Goal: Task Accomplishment & Management: Complete application form

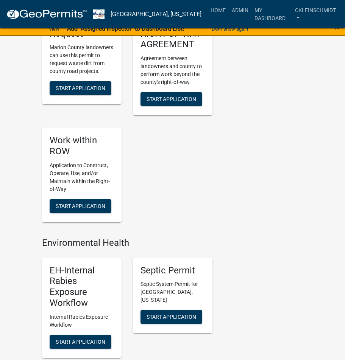
scroll to position [757, 0]
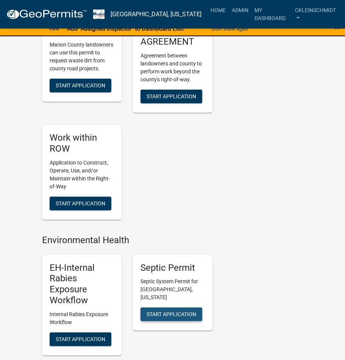
click at [178, 311] on span "Start Application" at bounding box center [171, 314] width 50 height 6
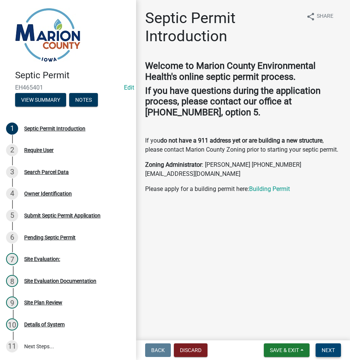
click at [333, 350] on span "Next" at bounding box center [328, 350] width 13 height 6
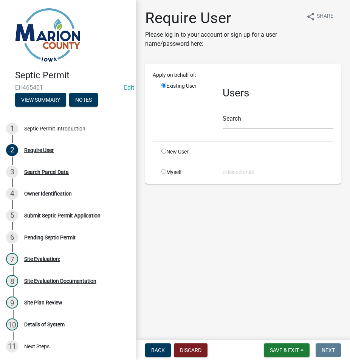
click at [165, 153] on input "radio" at bounding box center [164, 151] width 5 height 5
radio input "true"
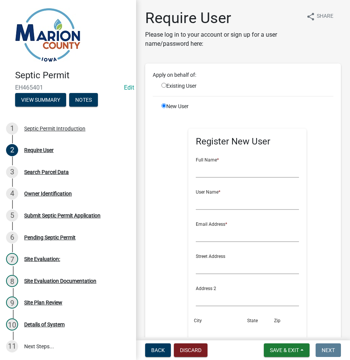
click at [175, 85] on div "Existing User" at bounding box center [186, 86] width 61 height 8
click at [163, 86] on input "radio" at bounding box center [164, 85] width 5 height 5
radio input "true"
radio input "false"
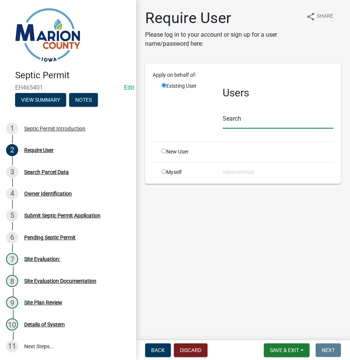
click at [256, 125] on input "text" at bounding box center [278, 121] width 111 height 16
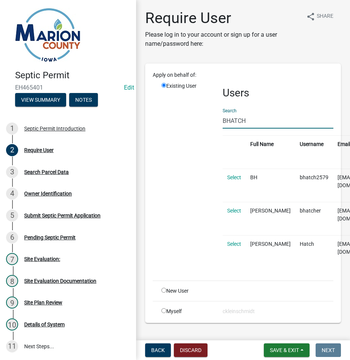
type input "BHATCH"
click at [232, 235] on td "Select" at bounding box center [234, 251] width 23 height 33
click at [235, 241] on link "Select" at bounding box center [234, 244] width 14 height 6
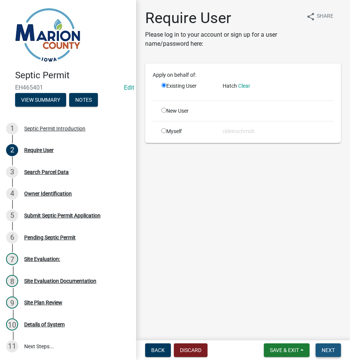
click at [325, 348] on span "Next" at bounding box center [328, 350] width 13 height 6
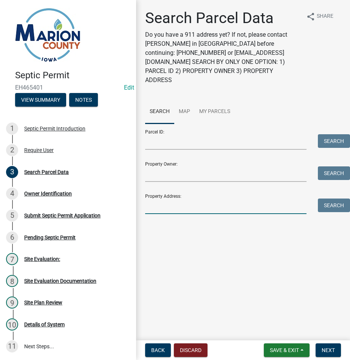
click at [165, 199] on input "Property Address:" at bounding box center [226, 207] width 162 height 16
type input "1805 ol"
click at [325, 199] on button "Search" at bounding box center [334, 206] width 32 height 14
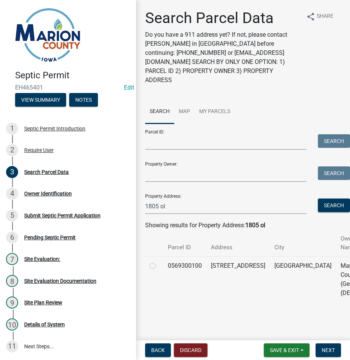
click at [159, 261] on label at bounding box center [159, 261] width 0 height 0
click at [159, 261] on input "radio" at bounding box center [161, 263] width 5 height 5
radio input "true"
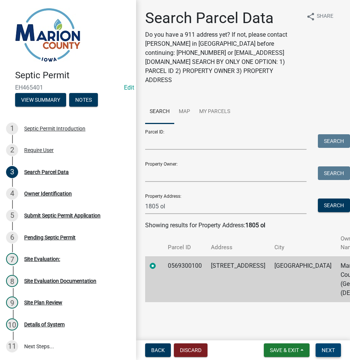
click at [330, 352] on span "Next" at bounding box center [328, 350] width 13 height 6
click at [326, 357] on button "Next" at bounding box center [328, 351] width 25 height 14
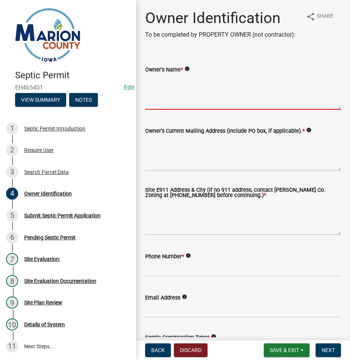
click at [224, 96] on textarea "Owner's Name *" at bounding box center [243, 92] width 196 height 36
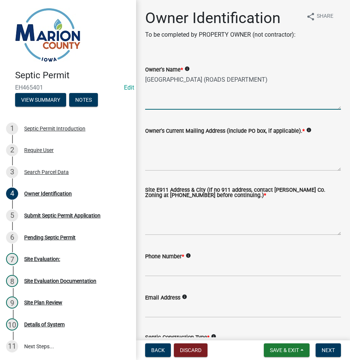
type textarea "MARION COUNTY (ROADS DEPARTMENT)"
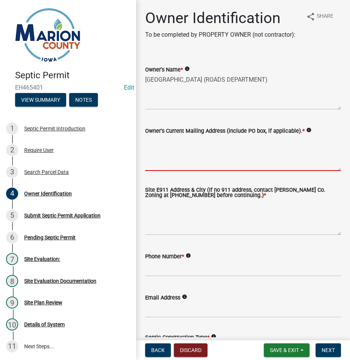
drag, startPoint x: 166, startPoint y: 171, endPoint x: 166, endPoint y: 168, distance: 3.9
click at [166, 170] on textarea "Owner's Current Mailing Address (include PO box, if applicable). *" at bounding box center [243, 153] width 196 height 36
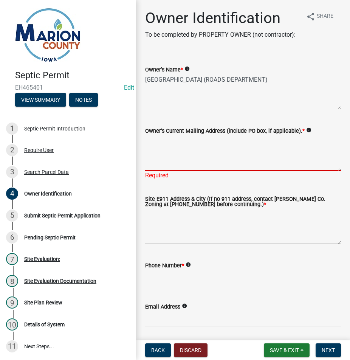
click at [158, 171] on textarea "Owner's Current Mailing Address (include PO box, if applicable). *" at bounding box center [243, 153] width 196 height 36
type textarea "402 WILLETTS DR, KNOXVILLE, IA50138"
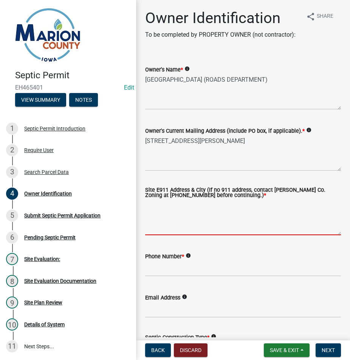
click at [162, 235] on textarea "Site E911 Address & City (If no 911 address, contact Marion Co. Zoning at 641-8…" at bounding box center [243, 218] width 196 height 36
type textarea "1805 OLD HWY 92, KNOXIVLLE, IA 50138"
click at [184, 283] on wm-data-entity-input "Phone Number * info" at bounding box center [243, 261] width 196 height 41
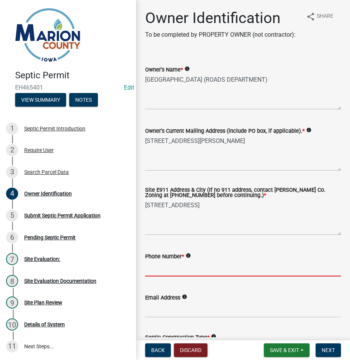
click at [184, 277] on input "Phone Number *" at bounding box center [243, 269] width 196 height 16
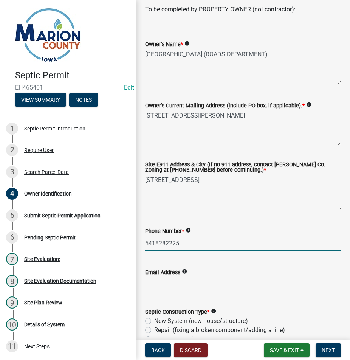
scroll to position [38, 0]
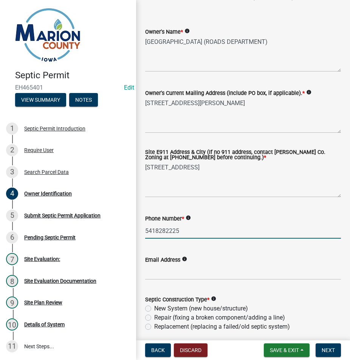
type input "5418282225"
click at [174, 280] on input "Email Address" at bounding box center [243, 272] width 196 height 16
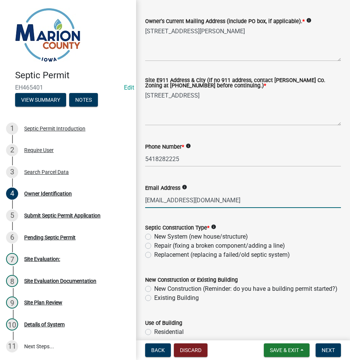
scroll to position [151, 0]
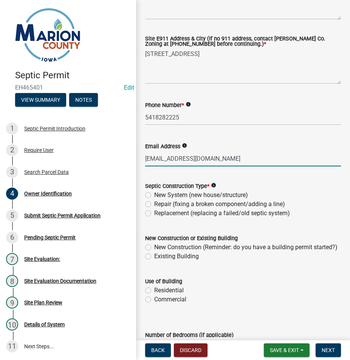
type input "bhatch@marioncountyiowa.gov"
click at [154, 200] on label "New System (new house/structure)" at bounding box center [201, 195] width 94 height 9
click at [154, 196] on input "New System (new house/structure)" at bounding box center [156, 193] width 5 height 5
radio input "true"
click at [154, 252] on label "New Construction (Reminder: do you have a building permit started?)" at bounding box center [245, 247] width 183 height 9
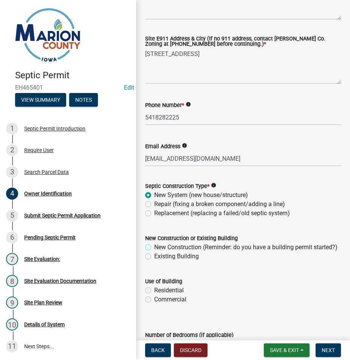
click at [154, 248] on input "New Construction (Reminder: do you have a building permit started?)" at bounding box center [156, 245] width 5 height 5
radio input "true"
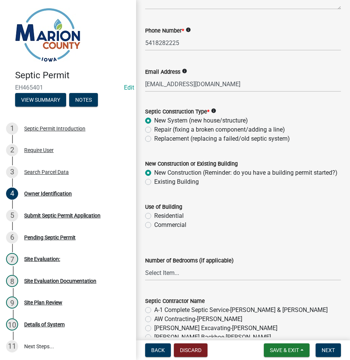
scroll to position [227, 0]
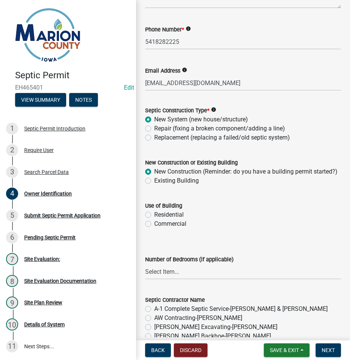
click at [154, 229] on label "Commercial" at bounding box center [170, 223] width 32 height 9
click at [154, 224] on input "Commercial" at bounding box center [156, 221] width 5 height 5
radio input "true"
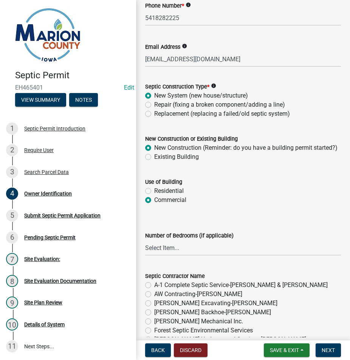
scroll to position [303, 0]
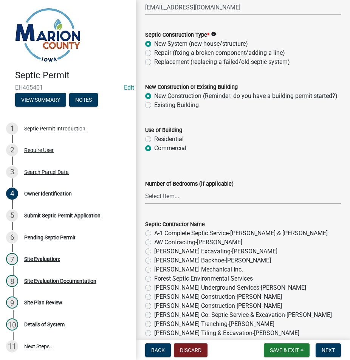
click at [185, 204] on select "Select Item... 1 2 3 4 5 6" at bounding box center [243, 196] width 196 height 16
click at [169, 204] on select "Select Item... 1 2 3 4 5 6" at bounding box center [243, 196] width 196 height 16
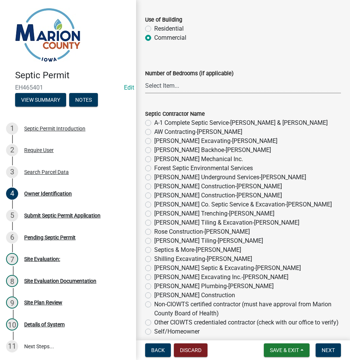
scroll to position [416, 0]
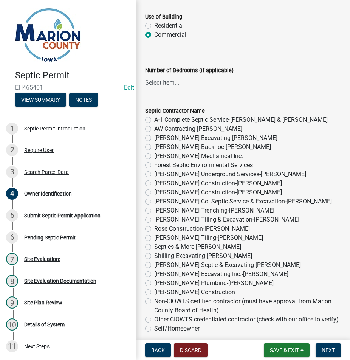
click at [154, 261] on label "Shilling Excavating-Tony Shilling" at bounding box center [203, 256] width 98 height 9
click at [154, 257] on input "Shilling Excavating-Tony Shilling" at bounding box center [156, 254] width 5 height 5
radio input "true"
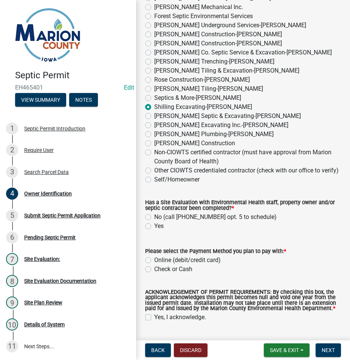
scroll to position [567, 0]
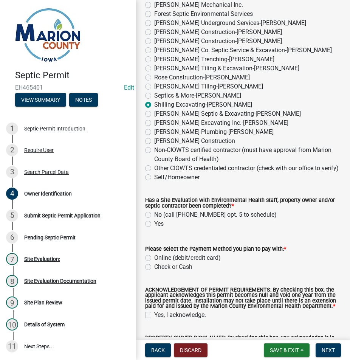
click at [146, 229] on div "Yes" at bounding box center [243, 223] width 196 height 9
click at [151, 235] on wm-data-entity-input "Has a Site Evaluation with Environmental Health staff, property owner and/or se…" at bounding box center [243, 212] width 196 height 46
click at [154, 229] on label "Yes" at bounding box center [158, 223] width 9 height 9
click at [154, 224] on input "Yes" at bounding box center [156, 221] width 5 height 5
radio input "true"
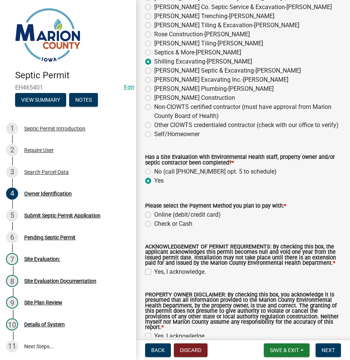
scroll to position [679, 0]
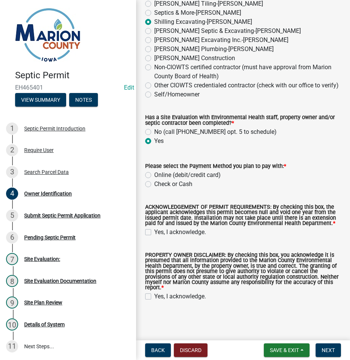
click at [151, 173] on div "Online (debit/credit card)" at bounding box center [243, 175] width 196 height 9
click at [154, 174] on label "Online (debit/credit card)" at bounding box center [187, 175] width 67 height 9
click at [154, 174] on input "Online (debit/credit card)" at bounding box center [156, 173] width 5 height 5
radio input "true"
click at [148, 226] on label "ACKNOWLEDGEMENT OF PERMIT REQUIREMENTS: By checking this box, the applicant ack…" at bounding box center [243, 216] width 196 height 22
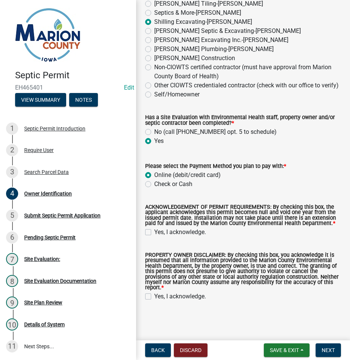
click at [154, 230] on label "Yes, I acknowledge." at bounding box center [180, 232] width 52 height 9
click at [154, 230] on input "Yes, I acknowledge." at bounding box center [156, 230] width 5 height 5
checkbox input "true"
click at [143, 298] on div "PROPERTY OWNER DISCLAIMER: By checking this box, you acknowledge it is presumed…" at bounding box center [243, 273] width 207 height 58
click at [154, 295] on label "Yes, I acknowledge." at bounding box center [180, 296] width 52 height 9
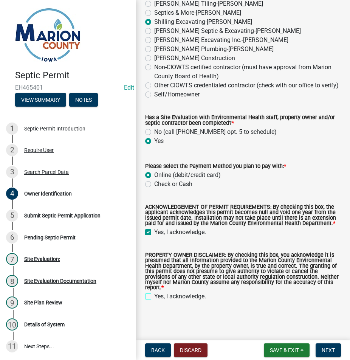
click at [154, 295] on input "Yes, I acknowledge." at bounding box center [156, 294] width 5 height 5
checkbox input "true"
click at [330, 348] on span "Next" at bounding box center [328, 350] width 13 height 6
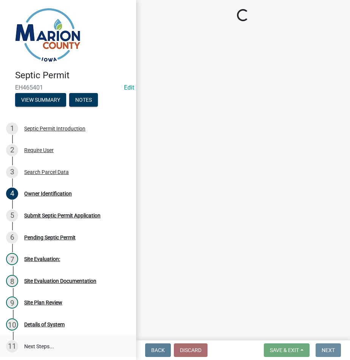
scroll to position [0, 0]
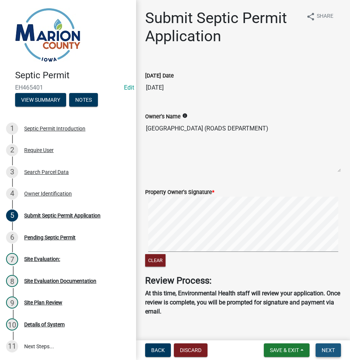
click at [338, 350] on button "Next" at bounding box center [328, 351] width 25 height 14
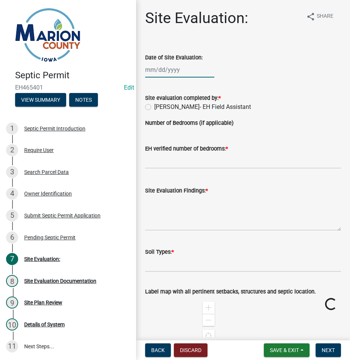
click at [189, 67] on div at bounding box center [179, 70] width 69 height 16
select select "8"
select select "2025"
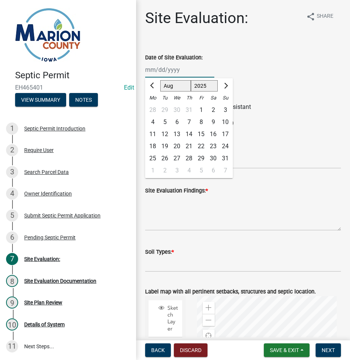
click at [157, 70] on input "Date of Site Evaluation:" at bounding box center [179, 70] width 69 height 16
type input "12/23/2021"
click at [266, 65] on div "12/23/2021 Jan Feb Mar Apr May Jun Jul Aug Sep Oct Nov Dec 1525 1526 1527 1528 …" at bounding box center [243, 70] width 196 height 16
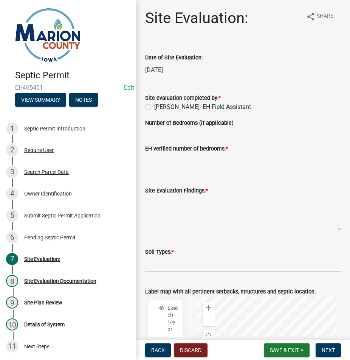
click at [211, 108] on label "[PERSON_NAME]- EH Field Assistant" at bounding box center [202, 107] width 97 height 9
click at [159, 107] on input "[PERSON_NAME]- EH Field Assistant" at bounding box center [156, 105] width 5 height 5
radio input "true"
click at [201, 156] on input "text" at bounding box center [243, 161] width 196 height 16
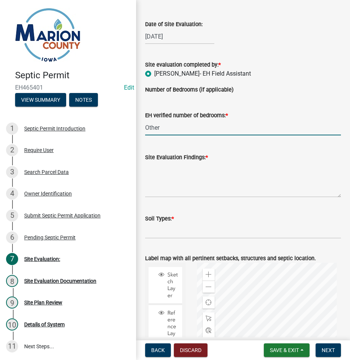
scroll to position [76, 0]
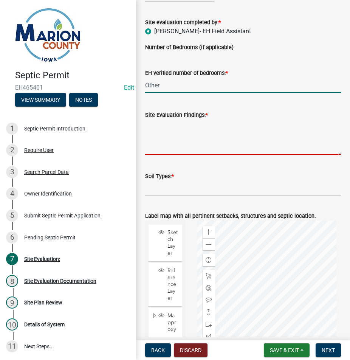
type input "0"
click at [177, 123] on textarea "Site Evaluation Findings: *" at bounding box center [243, 138] width 196 height 36
click at [163, 139] on textarea "Site Evaluation Findings: *" at bounding box center [243, 138] width 196 height 36
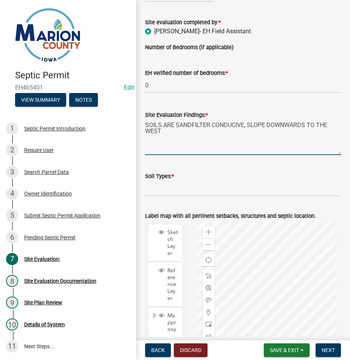
click at [164, 134] on textarea "SOILS ARE SANDFILTER CONDUCIVE, SLOPE DOWNWARDS TO THE WEST" at bounding box center [243, 138] width 196 height 36
type textarea "SOILS ARE SANDFILTER CONDUCIVE, SLOPE DOWNWARDS TO THE WEST, SHOP BUILDING FOR …"
drag, startPoint x: 155, startPoint y: 198, endPoint x: 157, endPoint y: 194, distance: 4.2
click at [155, 197] on wm-data-entity-input "Soil Types: *" at bounding box center [243, 181] width 196 height 41
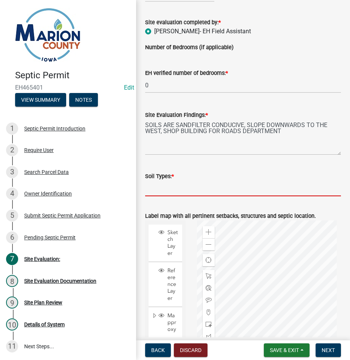
click at [159, 192] on input "Soil Types: *" at bounding box center [243, 189] width 196 height 16
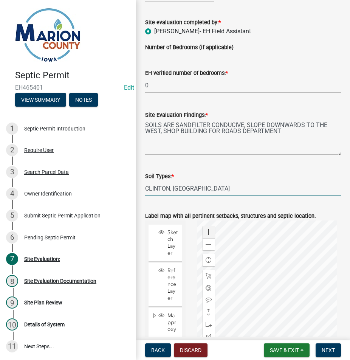
type input "CLINTON, MUNTERVILLE"
click at [208, 233] on span at bounding box center [209, 232] width 6 height 6
click at [288, 262] on div at bounding box center [269, 315] width 144 height 189
click at [283, 246] on div at bounding box center [269, 315] width 144 height 189
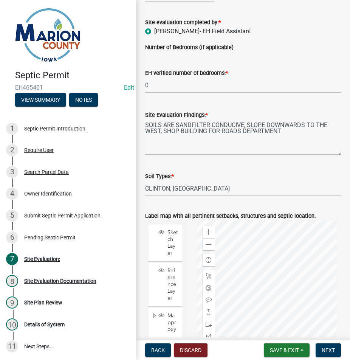
click at [290, 305] on div at bounding box center [269, 315] width 144 height 189
click at [261, 294] on div at bounding box center [269, 315] width 144 height 189
click at [206, 324] on span at bounding box center [209, 325] width 6 height 6
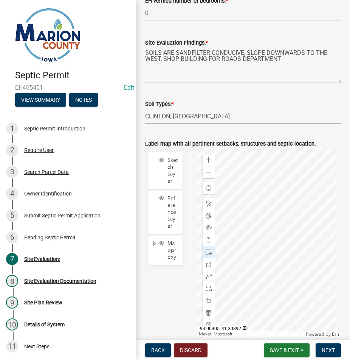
click at [267, 217] on div at bounding box center [269, 242] width 144 height 189
click at [207, 230] on span at bounding box center [209, 228] width 6 height 6
click at [232, 177] on div at bounding box center [269, 242] width 144 height 189
click at [330, 346] on button "Next" at bounding box center [328, 351] width 25 height 14
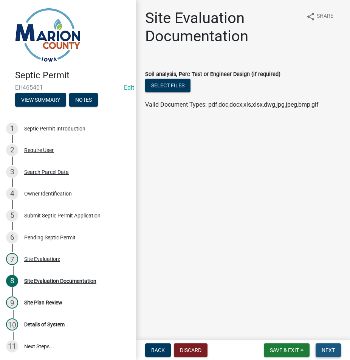
click at [322, 349] on button "Next" at bounding box center [328, 351] width 25 height 14
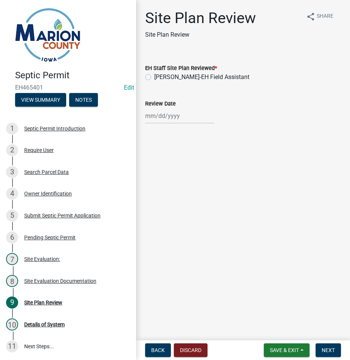
drag, startPoint x: 174, startPoint y: 75, endPoint x: 169, endPoint y: 91, distance: 17.2
click at [174, 74] on label "Cameron Kleinschmidt-EH Field Assistant" at bounding box center [201, 77] width 95 height 9
click at [159, 74] on input "Cameron Kleinschmidt-EH Field Assistant" at bounding box center [156, 75] width 5 height 5
radio input "true"
click at [161, 118] on div at bounding box center [179, 116] width 69 height 16
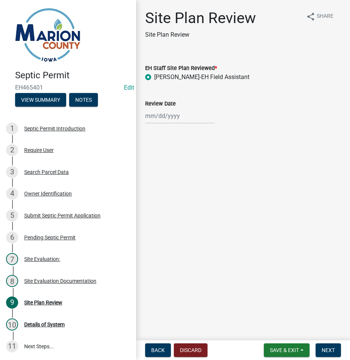
select select "8"
select select "2025"
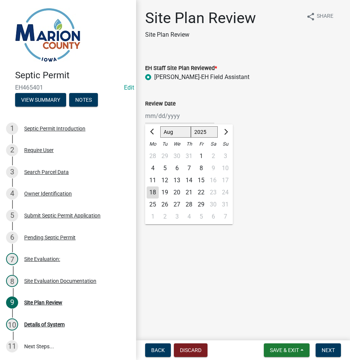
click at [157, 193] on div "18" at bounding box center [153, 193] width 12 height 12
type input "[DATE]"
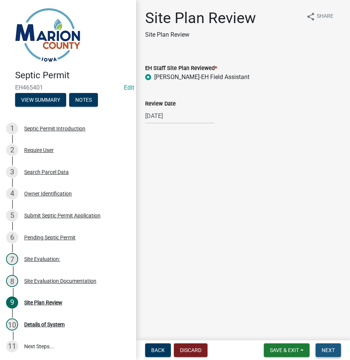
click at [328, 351] on span "Next" at bounding box center [328, 350] width 13 height 6
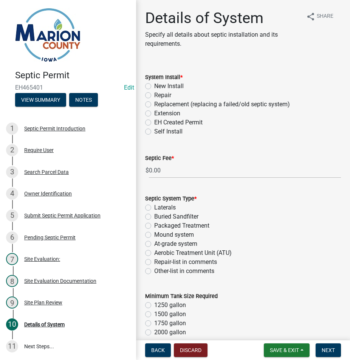
click at [190, 124] on label "EH Created Permit" at bounding box center [178, 122] width 48 height 9
click at [159, 123] on input "EH Created Permit" at bounding box center [156, 120] width 5 height 5
radio input "true"
click at [169, 215] on label "Buried Sandfilter" at bounding box center [176, 216] width 44 height 9
click at [159, 215] on input "Buried Sandfilter" at bounding box center [156, 214] width 5 height 5
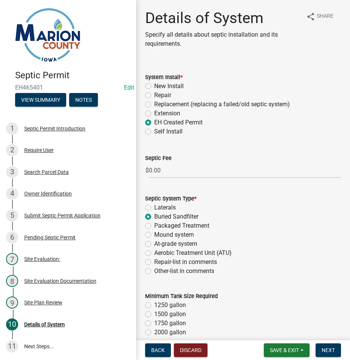
radio input "true"
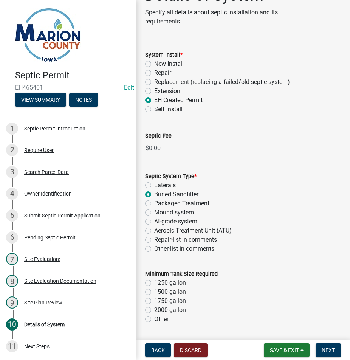
scroll to position [113, 0]
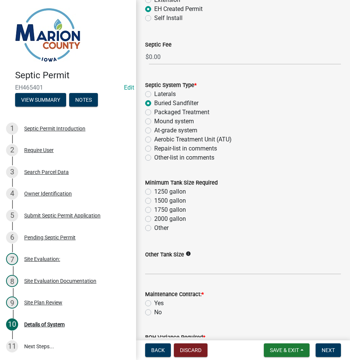
click at [162, 229] on label "Other" at bounding box center [161, 228] width 14 height 9
click at [159, 229] on input "Other" at bounding box center [156, 226] width 5 height 5
radio input "true"
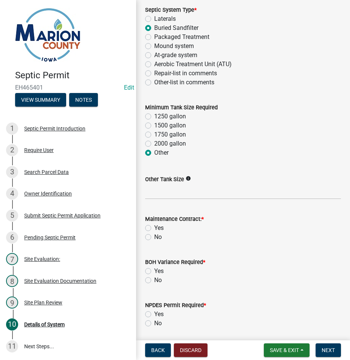
scroll to position [189, 0]
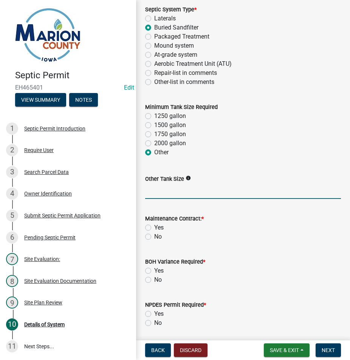
click at [165, 199] on input "Other Tank Size" at bounding box center [243, 191] width 196 height 16
click at [186, 189] on input "Other Tank Size" at bounding box center [243, 191] width 196 height 16
type input "2000 GALLON +"
click at [154, 236] on label "No" at bounding box center [158, 236] width 8 height 9
click at [154, 236] on input "No" at bounding box center [156, 234] width 5 height 5
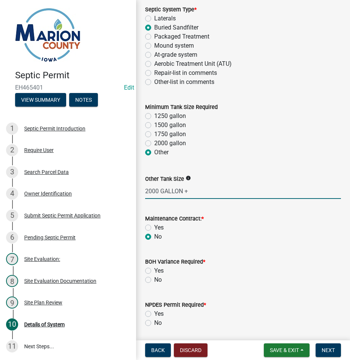
radio input "true"
click at [154, 278] on label "No" at bounding box center [158, 279] width 8 height 9
click at [154, 278] on input "No" at bounding box center [156, 277] width 5 height 5
radio input "true"
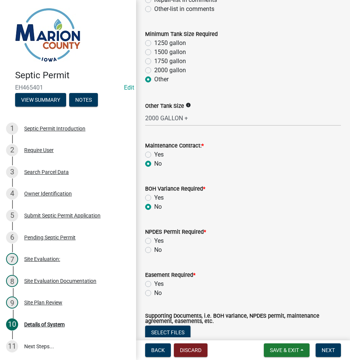
scroll to position [340, 0]
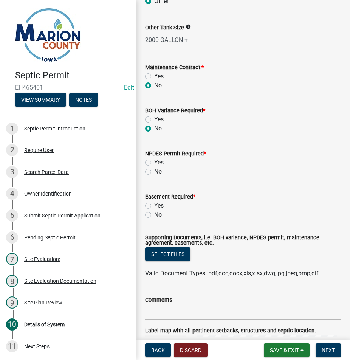
click at [154, 171] on label "No" at bounding box center [158, 171] width 8 height 9
click at [154, 171] on input "No" at bounding box center [156, 169] width 5 height 5
radio input "true"
click at [154, 213] on label "No" at bounding box center [158, 214] width 8 height 9
click at [154, 213] on input "No" at bounding box center [156, 212] width 5 height 5
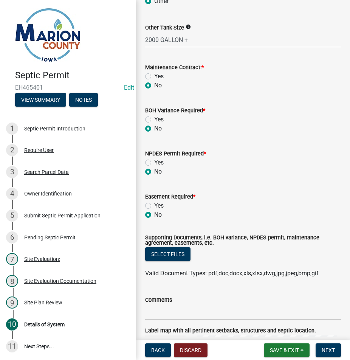
radio input "true"
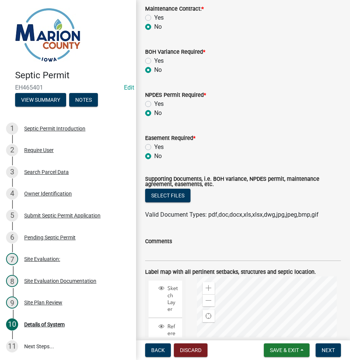
scroll to position [454, 0]
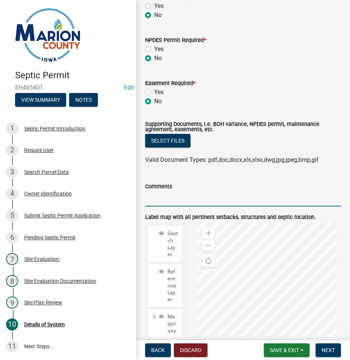
click at [192, 193] on input "Comments" at bounding box center [243, 199] width 196 height 16
type input "MAINTAIN ALL SETBACKS"
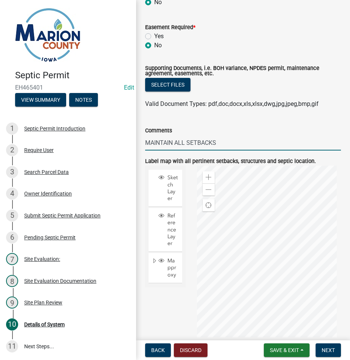
scroll to position [563, 0]
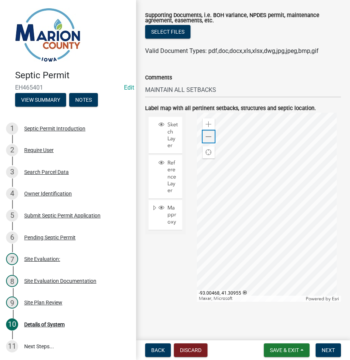
click at [210, 135] on span at bounding box center [209, 137] width 6 height 6
click at [235, 190] on div at bounding box center [269, 207] width 144 height 189
click at [265, 179] on div at bounding box center [269, 207] width 144 height 189
click at [206, 135] on span at bounding box center [209, 137] width 6 height 6
click at [323, 350] on span "Next" at bounding box center [328, 350] width 13 height 6
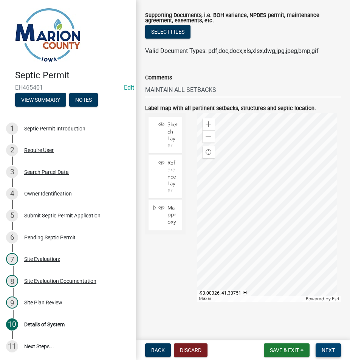
scroll to position [0, 0]
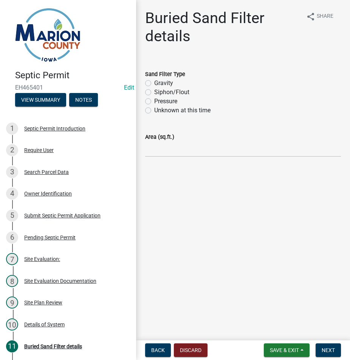
click at [166, 90] on label "Siphon/Flout" at bounding box center [171, 92] width 35 height 9
click at [159, 90] on input "Siphon/Flout" at bounding box center [156, 90] width 5 height 5
radio input "true"
click at [160, 151] on input "Area (sq.ft.)" at bounding box center [243, 149] width 196 height 16
click at [228, 144] on input "Area (sq.ft.)" at bounding box center [243, 149] width 196 height 16
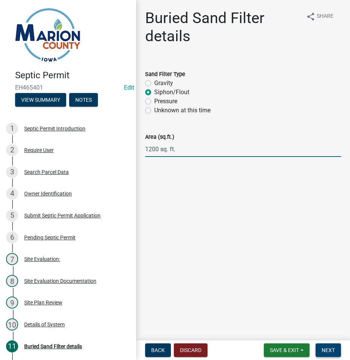
type input "1200 sq. ft."
click at [326, 349] on span "Next" at bounding box center [328, 350] width 13 height 6
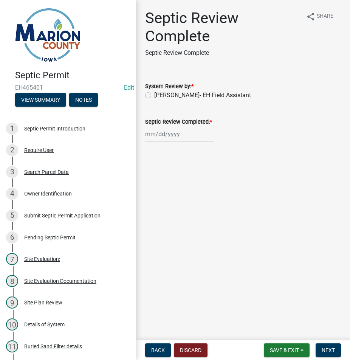
drag, startPoint x: 173, startPoint y: 94, endPoint x: 152, endPoint y: 145, distance: 55.1
click at [171, 95] on label "[PERSON_NAME]- EH Field Assistant" at bounding box center [202, 95] width 97 height 9
click at [146, 138] on div at bounding box center [179, 134] width 69 height 16
select select "8"
select select "2025"
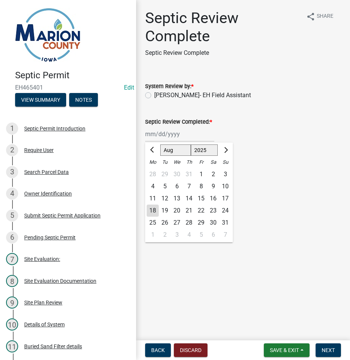
click at [154, 211] on div "18" at bounding box center [153, 211] width 12 height 12
type input "[DATE]"
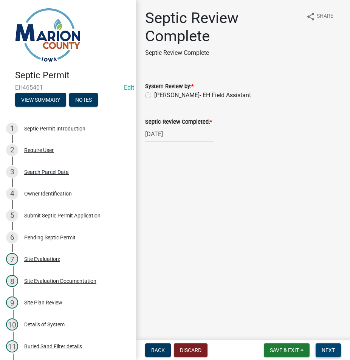
click at [331, 353] on span "Next" at bounding box center [328, 350] width 13 height 6
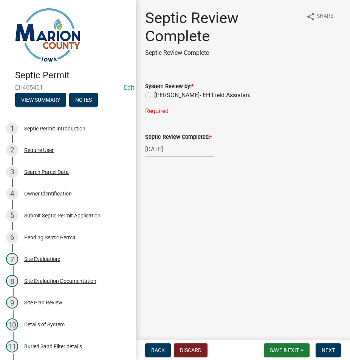
click at [173, 96] on label "[PERSON_NAME]- EH Field Assistant" at bounding box center [202, 95] width 97 height 9
click at [159, 96] on input "[PERSON_NAME]- EH Field Assistant" at bounding box center [156, 93] width 5 height 5
radio input "true"
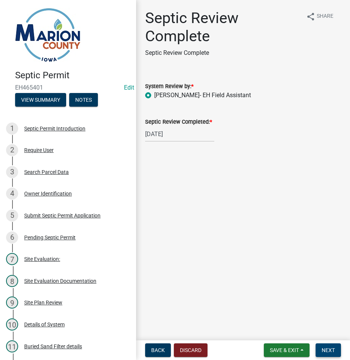
click at [321, 357] on button "Next" at bounding box center [328, 351] width 25 height 14
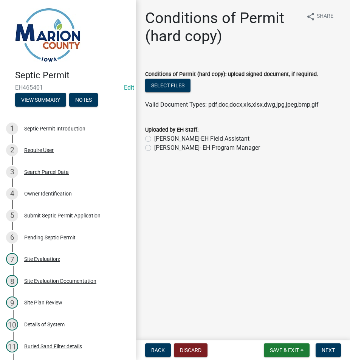
click at [195, 138] on label "Cameron Kleinschmidt-EH Field Assistant" at bounding box center [201, 138] width 95 height 9
click at [159, 138] on input "Cameron Kleinschmidt-EH Field Assistant" at bounding box center [156, 136] width 5 height 5
radio input "true"
click at [169, 84] on button "Select files" at bounding box center [167, 86] width 45 height 14
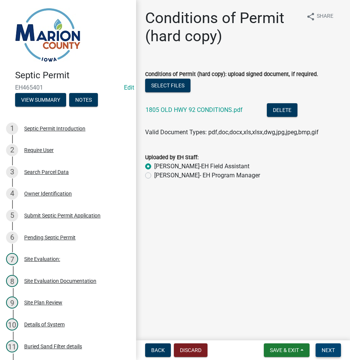
click at [326, 349] on span "Next" at bounding box center [328, 350] width 13 height 6
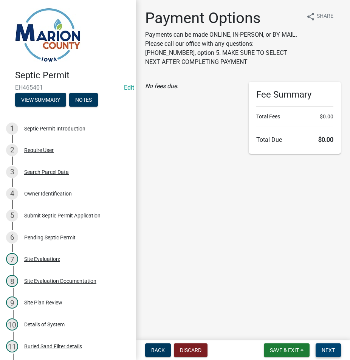
click at [334, 354] on button "Next" at bounding box center [328, 351] width 25 height 14
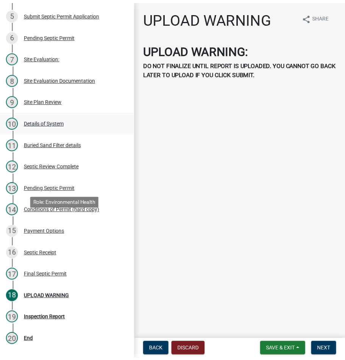
scroll to position [247, 0]
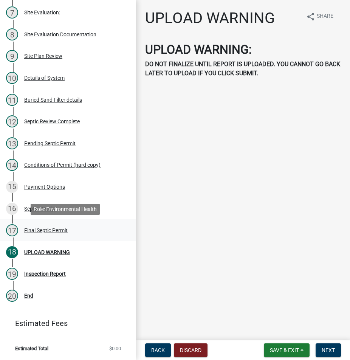
click at [37, 231] on div "Final Septic Permit" at bounding box center [46, 230] width 44 height 5
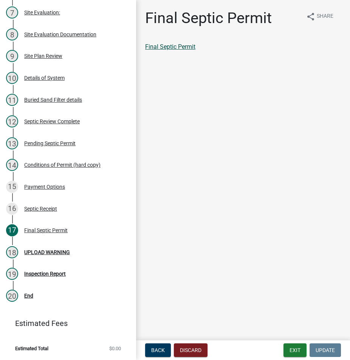
click at [153, 48] on link "Final Septic Permit" at bounding box center [170, 46] width 50 height 7
click at [296, 345] on button "Exit" at bounding box center [295, 351] width 23 height 14
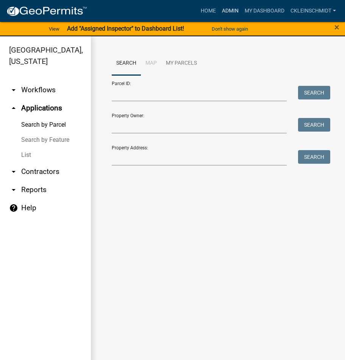
click at [232, 12] on link "Admin" at bounding box center [230, 11] width 23 height 14
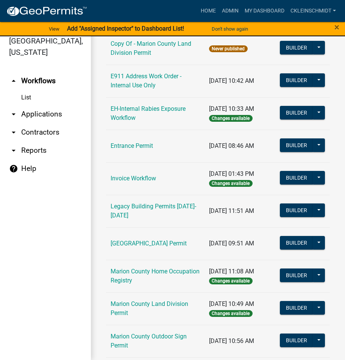
scroll to position [81, 0]
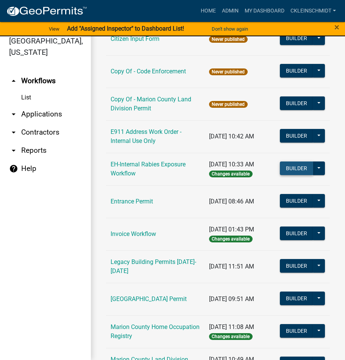
click at [301, 166] on button "Builder" at bounding box center [296, 169] width 33 height 14
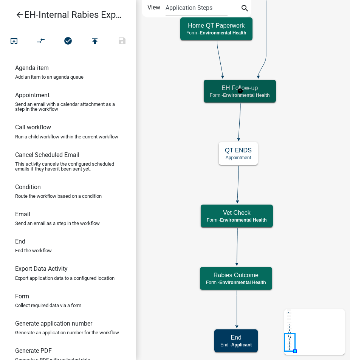
click at [252, 95] on span "Environmental Health" at bounding box center [246, 95] width 47 height 5
select select "7A8CA4BE-B085-46E1-96E3-B5A0F3483004"
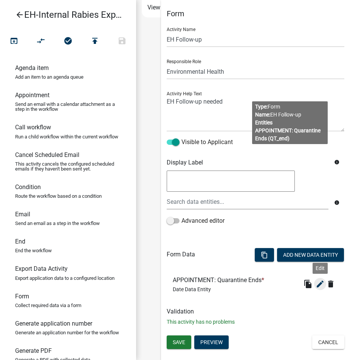
click at [318, 288] on icon "edit" at bounding box center [320, 284] width 9 height 9
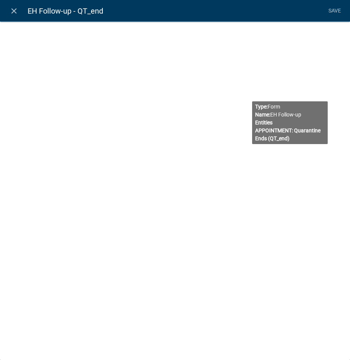
select select "date"
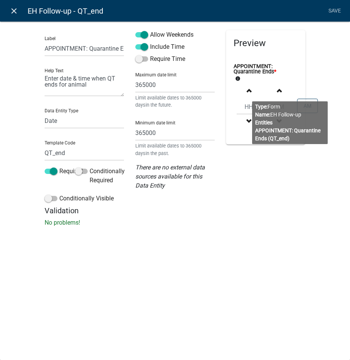
click at [10, 14] on icon "close" at bounding box center [13, 10] width 9 height 9
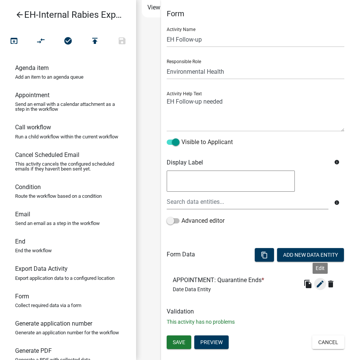
click at [323, 281] on icon "edit" at bounding box center [320, 284] width 9 height 9
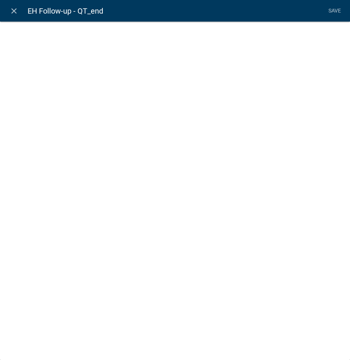
select select "date"
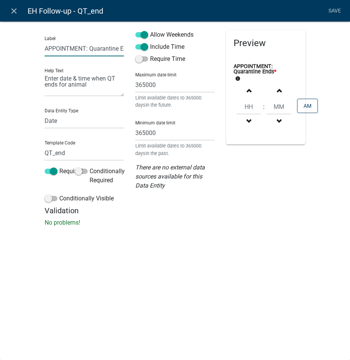
click at [112, 44] on input "APPOINTMENT: Quarantine Ends" at bounding box center [84, 49] width 79 height 16
click at [139, 267] on div "close EH Follow-up - QT_end Save Label APPOINTMENT: Quarantine Ends Help Text E…" at bounding box center [175, 180] width 350 height 360
click at [13, 5] on nav "close EH Follow-up - QT_end Save" at bounding box center [175, 11] width 350 height 22
click at [16, 13] on icon "close" at bounding box center [13, 10] width 9 height 9
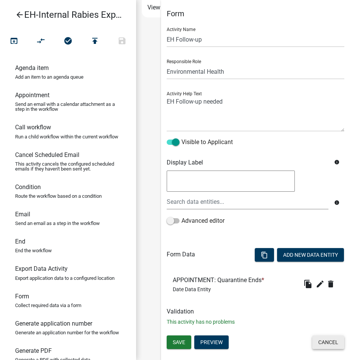
click at [321, 341] on button "Cancel" at bounding box center [328, 343] width 32 height 14
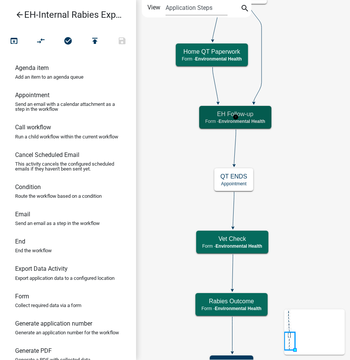
click at [232, 123] on span "Environmental Health" at bounding box center [242, 121] width 47 height 5
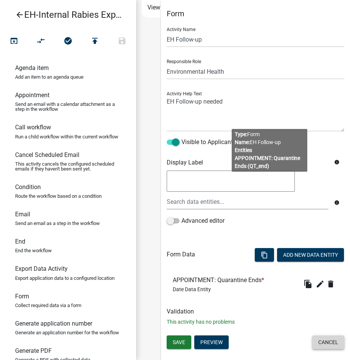
click at [323, 340] on button "Cancel" at bounding box center [328, 343] width 32 height 14
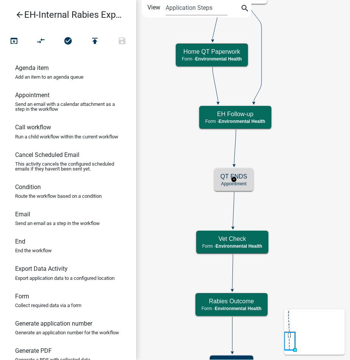
click at [240, 178] on h5 "QT ENDS" at bounding box center [234, 176] width 27 height 7
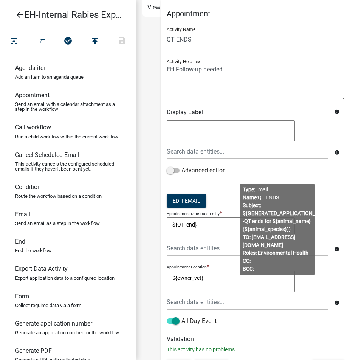
scroll to position [15, 0]
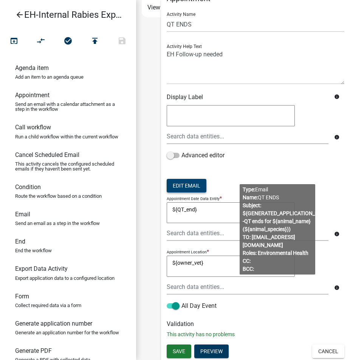
click at [187, 183] on button "Edit Email" at bounding box center [187, 186] width 40 height 14
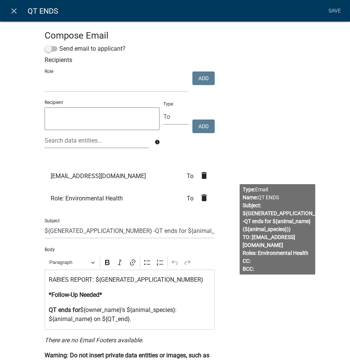
select select
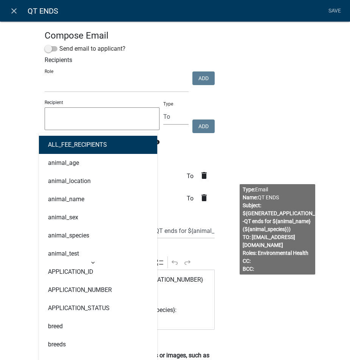
click at [81, 143] on div "ALL_FEE_RECIPIENTS animal_age animal_location animal_name animal_sex animal_spe…" at bounding box center [97, 141] width 116 height 16
click at [75, 111] on textarea at bounding box center [102, 118] width 115 height 23
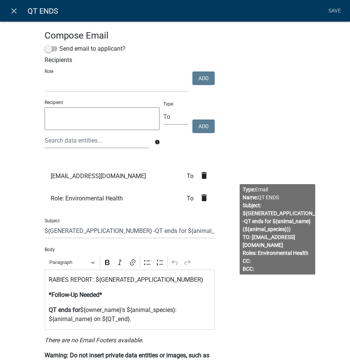
click at [75, 122] on textarea at bounding box center [102, 118] width 115 height 23
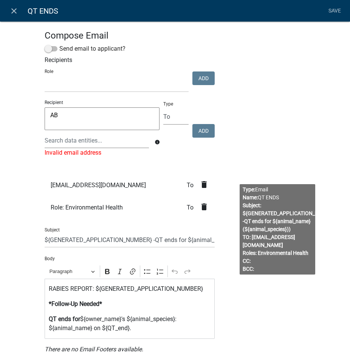
type textarea "A"
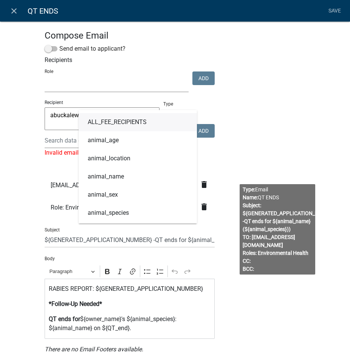
drag, startPoint x: 103, startPoint y: 87, endPoint x: 99, endPoint y: 92, distance: 6.2
click at [103, 87] on select "Marion County Engineer reports Zoning Department Auditor's Office Development R…" at bounding box center [117, 85] width 144 height 16
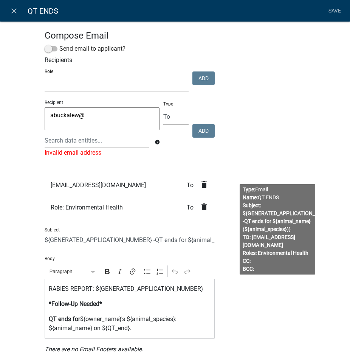
click at [89, 120] on textarea "abuckalew@" at bounding box center [102, 118] width 115 height 23
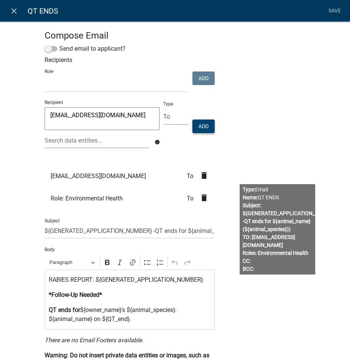
type textarea "abuckalew@marioncountyiowa.gov"
click at [199, 127] on button "Add" at bounding box center [204, 127] width 22 height 14
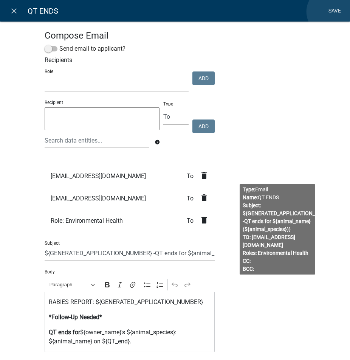
click at [331, 12] on link "Save" at bounding box center [334, 11] width 19 height 14
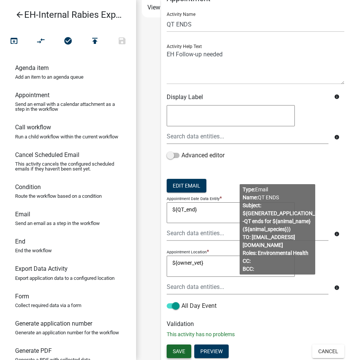
click at [180, 352] on span "Save" at bounding box center [179, 351] width 12 height 6
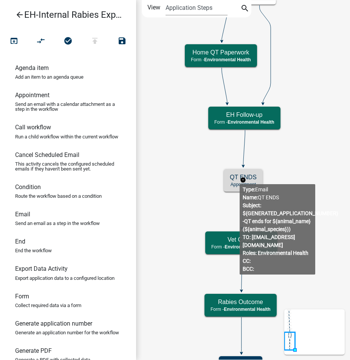
scroll to position [0, 0]
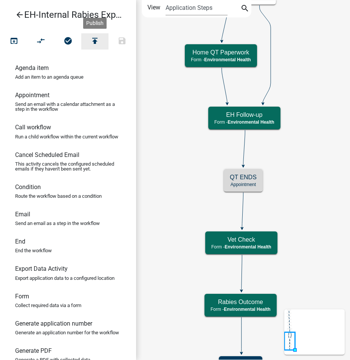
click at [97, 44] on icon "publish" at bounding box center [94, 41] width 9 height 11
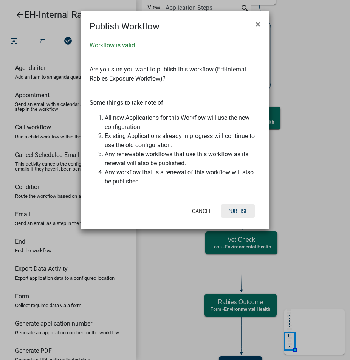
click at [227, 210] on button "Publish" at bounding box center [238, 211] width 34 height 14
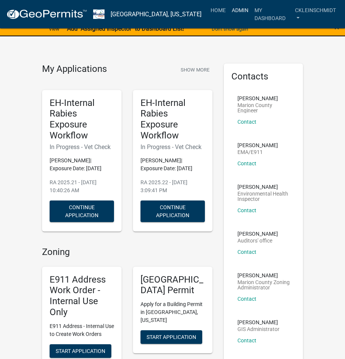
click at [229, 9] on link "Admin" at bounding box center [240, 10] width 23 height 14
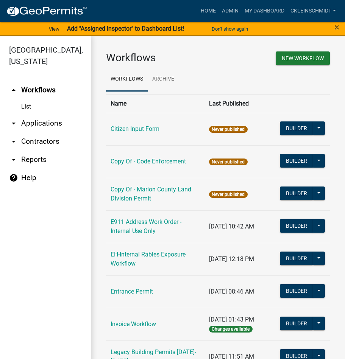
click at [31, 114] on link "arrow_drop_down Applications" at bounding box center [45, 123] width 91 height 18
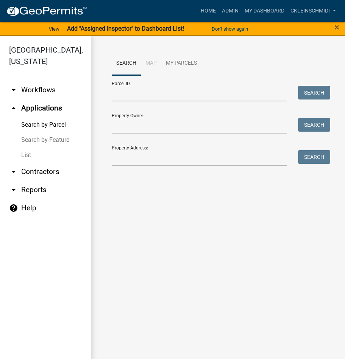
click at [25, 148] on link "List" at bounding box center [45, 155] width 91 height 15
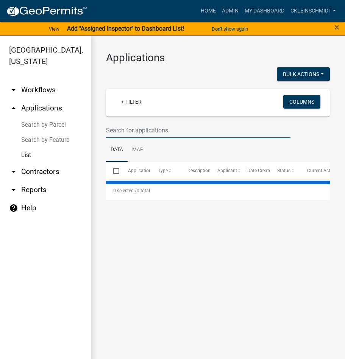
click at [125, 132] on input "text" at bounding box center [198, 131] width 184 height 16
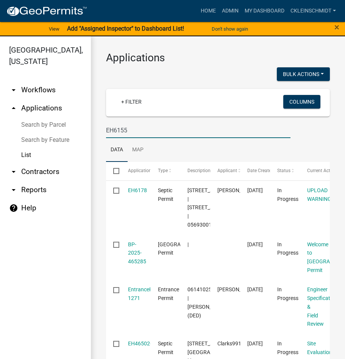
type input "EH6155"
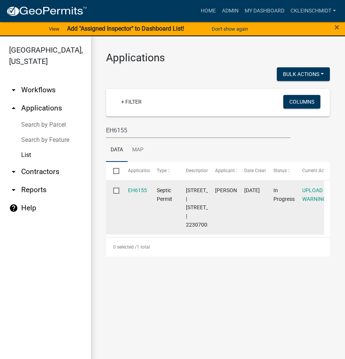
click at [134, 186] on div "EH6155" at bounding box center [135, 190] width 14 height 9
click at [134, 197] on datatable-body-cell "EH6155" at bounding box center [134, 208] width 29 height 54
click at [137, 189] on link "EH6155" at bounding box center [137, 190] width 19 height 6
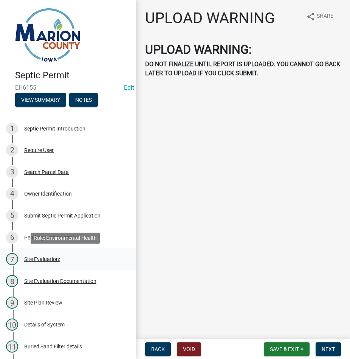
click at [47, 263] on div "7 Site Evaluation:" at bounding box center [65, 259] width 118 height 12
